Goal: Download file/media

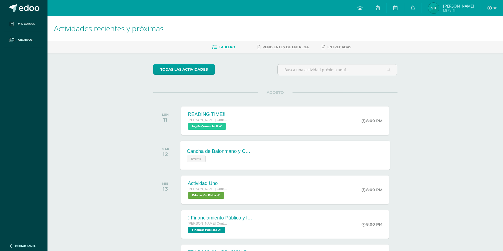
click at [229, 162] on div "Evento" at bounding box center [219, 158] width 65 height 8
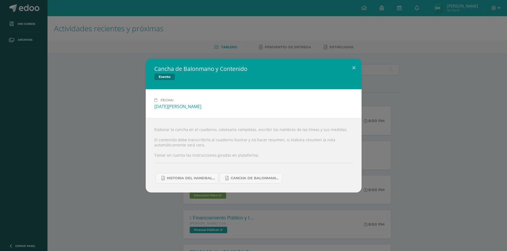
click at [480, 183] on div "Cancha de Balonmano y Contenido Evento Fecha: Martes 12 de Agosto Elaborar la c…" at bounding box center [253, 126] width 502 height 134
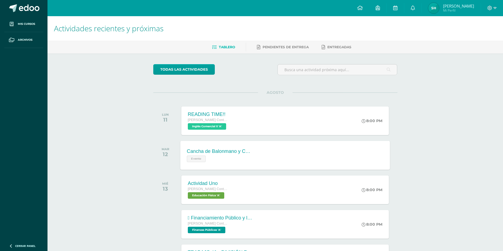
click at [231, 158] on div "Evento" at bounding box center [219, 158] width 65 height 8
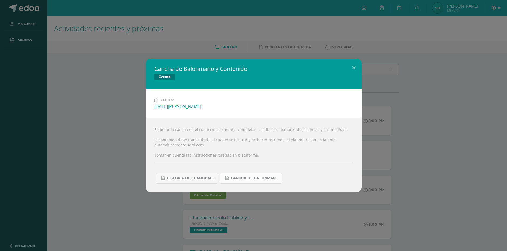
click at [260, 180] on span "Cancha de Balonmano.docx" at bounding box center [255, 178] width 49 height 4
click at [355, 66] on button at bounding box center [353, 68] width 15 height 18
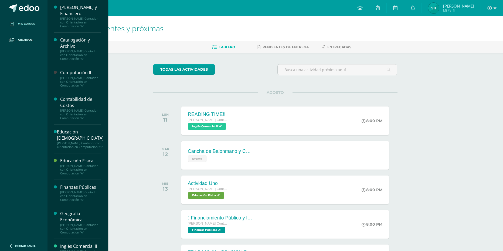
click at [24, 28] on link "Mis cursos" at bounding box center [23, 24] width 39 height 16
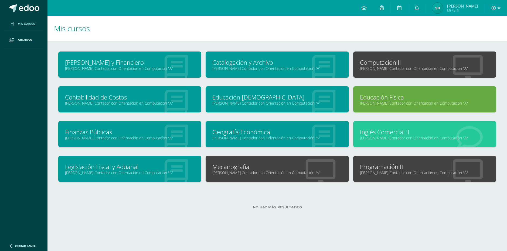
click at [138, 95] on link "Contabilidad de Costos" at bounding box center [129, 97] width 129 height 8
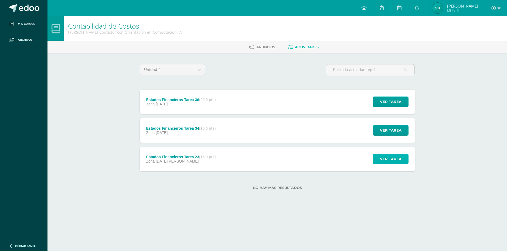
click at [374, 155] on button "Ver tarea" at bounding box center [391, 159] width 36 height 11
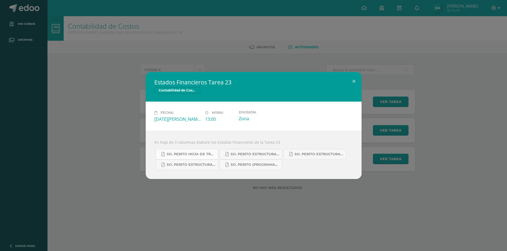
click at [207, 153] on span "5o. Perito Hoja de trabajo 23.pdf" at bounding box center [191, 154] width 49 height 4
